Goal: Ask a question

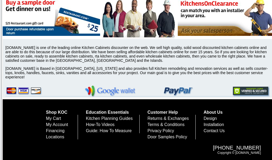
scroll to position [1895, 0]
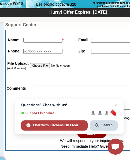
scroll to position [80, 65]
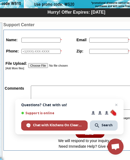
click at [26, 38] on input "text" at bounding box center [40, 40] width 39 height 5
type input "[PERSON_NAME]"
click at [99, 40] on input "text" at bounding box center [108, 40] width 39 height 5
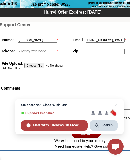
scroll to position [0, 2]
type input "[EMAIL_ADDRESS][DOMAIN_NAME]"
click at [18, 50] on input "text" at bounding box center [37, 51] width 39 height 5
click at [20, 53] on input "text" at bounding box center [37, 51] width 39 height 5
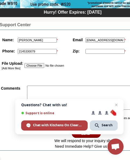
type input "2145330079"
click at [92, 53] on input "text" at bounding box center [104, 51] width 39 height 5
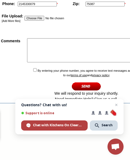
scroll to position [134, 69]
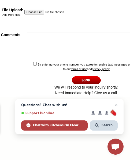
type input "75087"
click at [27, 43] on textarea at bounding box center [100, 44] width 146 height 24
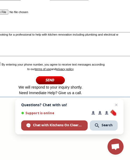
scroll to position [134, 93]
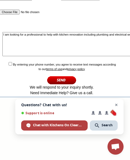
type textarea "I am looking for a professional to help with kitchen renovation including plumb…"
click at [115, 104] on span "Open chat" at bounding box center [116, 105] width 7 height 7
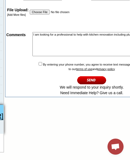
scroll to position [134, 61]
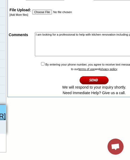
click at [34, 68] on td "By entering your phone number, you agree to receive text messages according to …" at bounding box center [93, 79] width 171 height 36
click at [34, 66] on td "By entering your phone number, you agree to receive text messages according to …" at bounding box center [93, 79] width 171 height 36
click at [41, 65] on input "checkbox" at bounding box center [42, 63] width 3 height 3
checkbox input "true"
click at [83, 78] on input "image" at bounding box center [93, 80] width 29 height 9
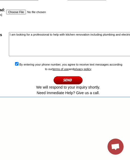
scroll to position [134, 89]
